Goal: Task Accomplishment & Management: Use online tool/utility

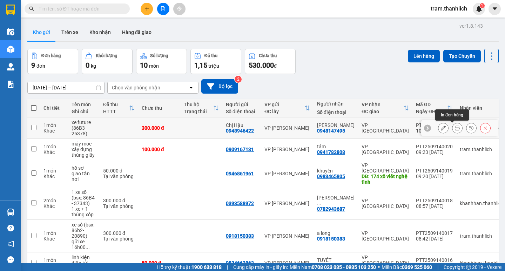
click at [455, 128] on icon at bounding box center [457, 128] width 5 height 5
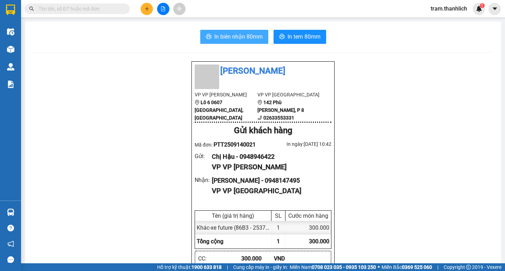
click at [238, 36] on span "In biên nhận 80mm" at bounding box center [238, 36] width 48 height 9
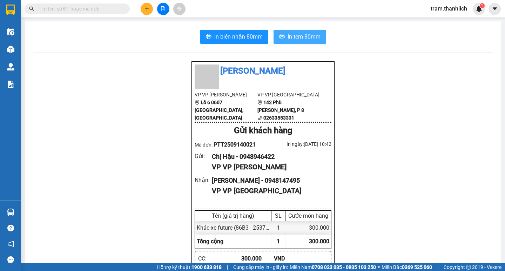
click at [311, 39] on span "In tem 80mm" at bounding box center [304, 36] width 33 height 9
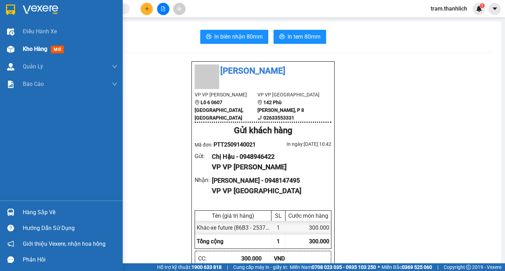
click at [13, 52] on img at bounding box center [10, 49] width 7 height 7
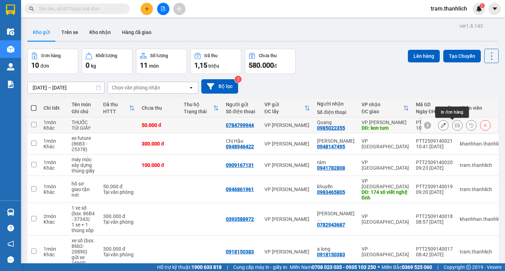
click at [453, 125] on button at bounding box center [458, 125] width 10 height 12
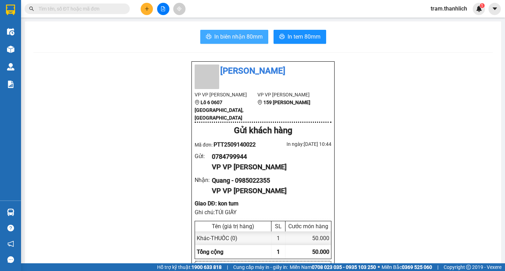
click at [222, 31] on button "In biên nhận 80mm" at bounding box center [234, 37] width 68 height 14
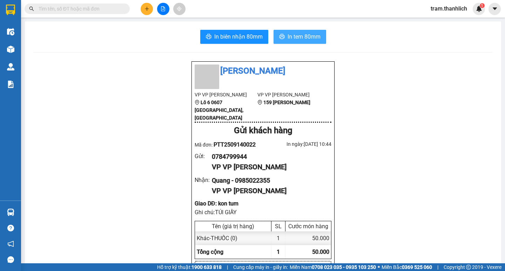
click at [311, 37] on span "In tem 80mm" at bounding box center [304, 36] width 33 height 9
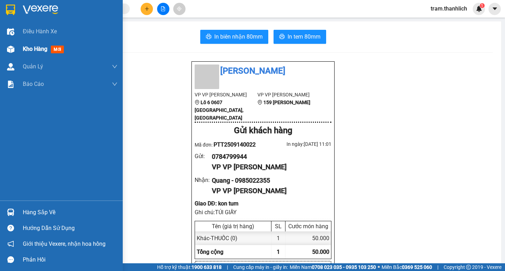
click at [47, 47] on span "Kho hàng" at bounding box center [35, 49] width 25 height 7
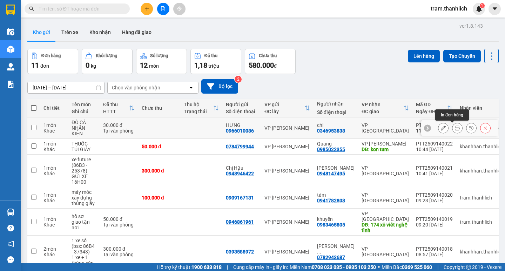
click at [455, 126] on icon at bounding box center [457, 128] width 5 height 5
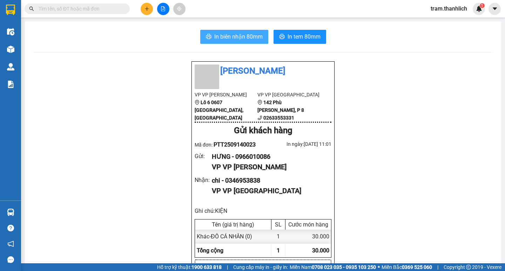
drag, startPoint x: 245, startPoint y: 39, endPoint x: 287, endPoint y: 36, distance: 42.9
click at [245, 39] on span "In biên nhận 80mm" at bounding box center [238, 36] width 48 height 9
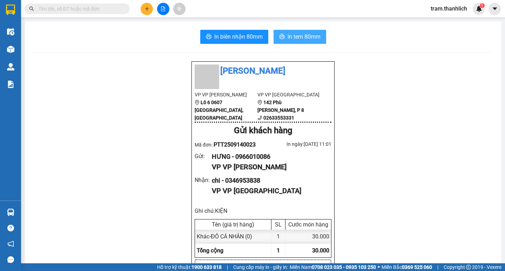
click at [301, 34] on span "In tem 80mm" at bounding box center [304, 36] width 33 height 9
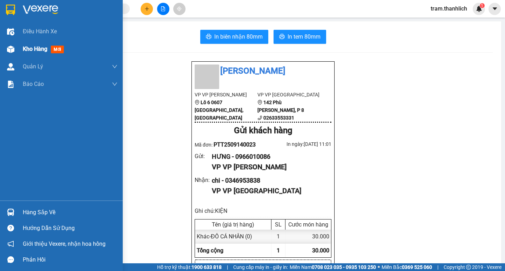
click at [29, 51] on span "Kho hàng" at bounding box center [35, 49] width 25 height 7
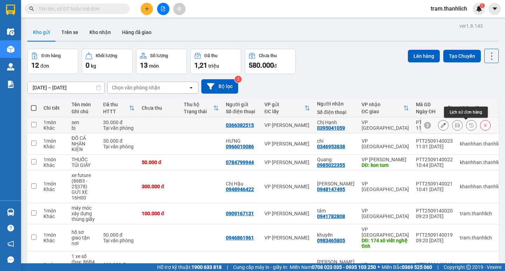
click at [455, 124] on icon at bounding box center [457, 125] width 5 height 5
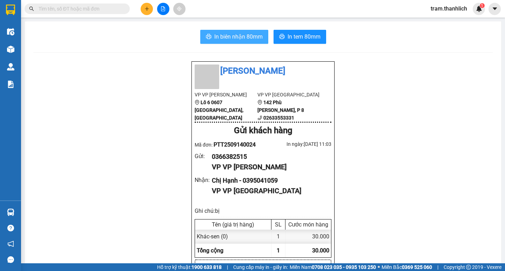
click at [243, 34] on span "In biên nhận 80mm" at bounding box center [238, 36] width 48 height 9
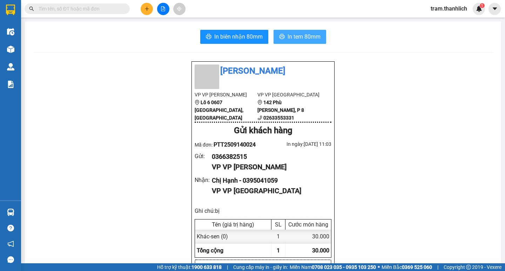
click at [316, 37] on span "In tem 80mm" at bounding box center [304, 36] width 33 height 9
